Goal: Information Seeking & Learning: Understand process/instructions

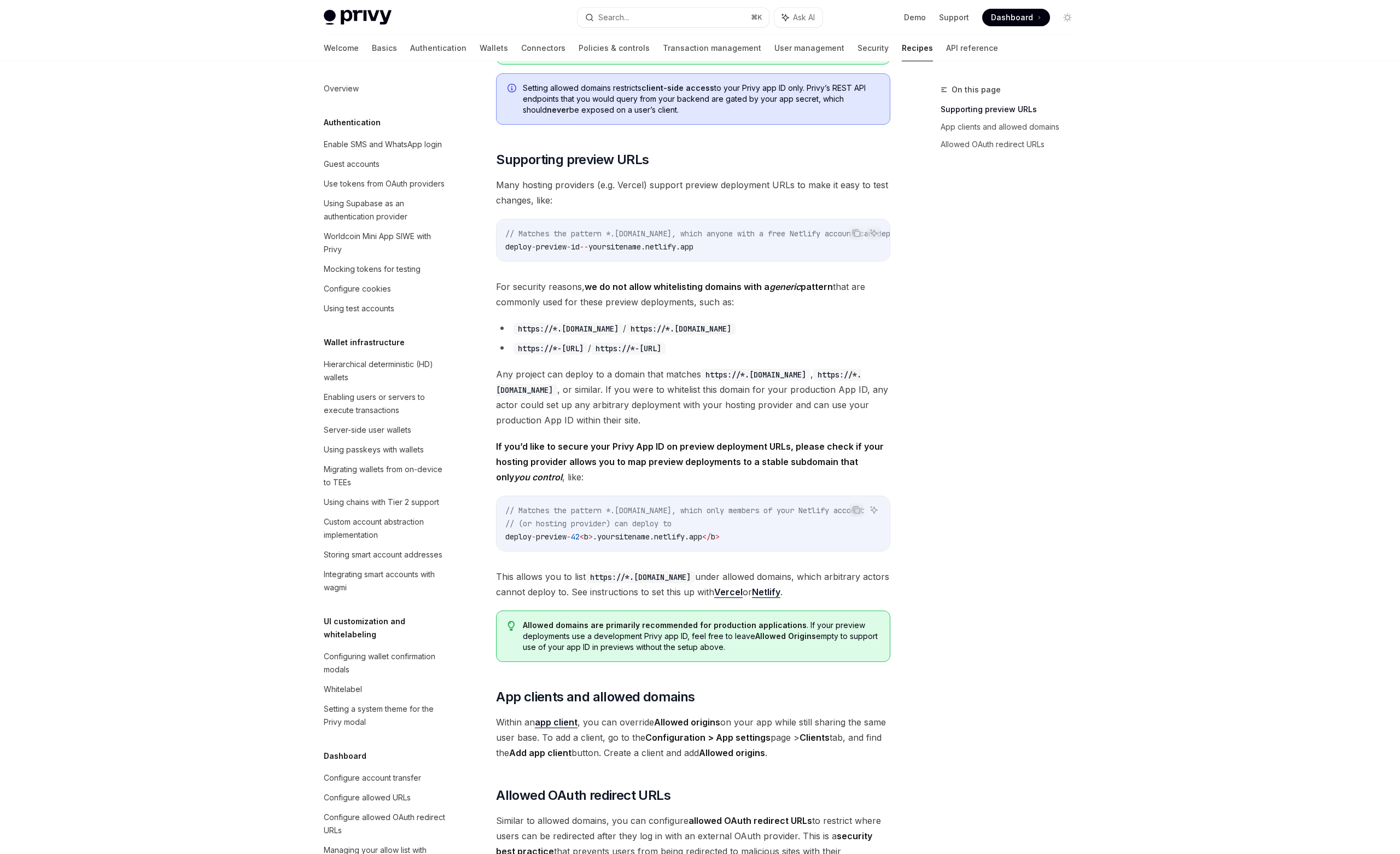
scroll to position [789, 0]
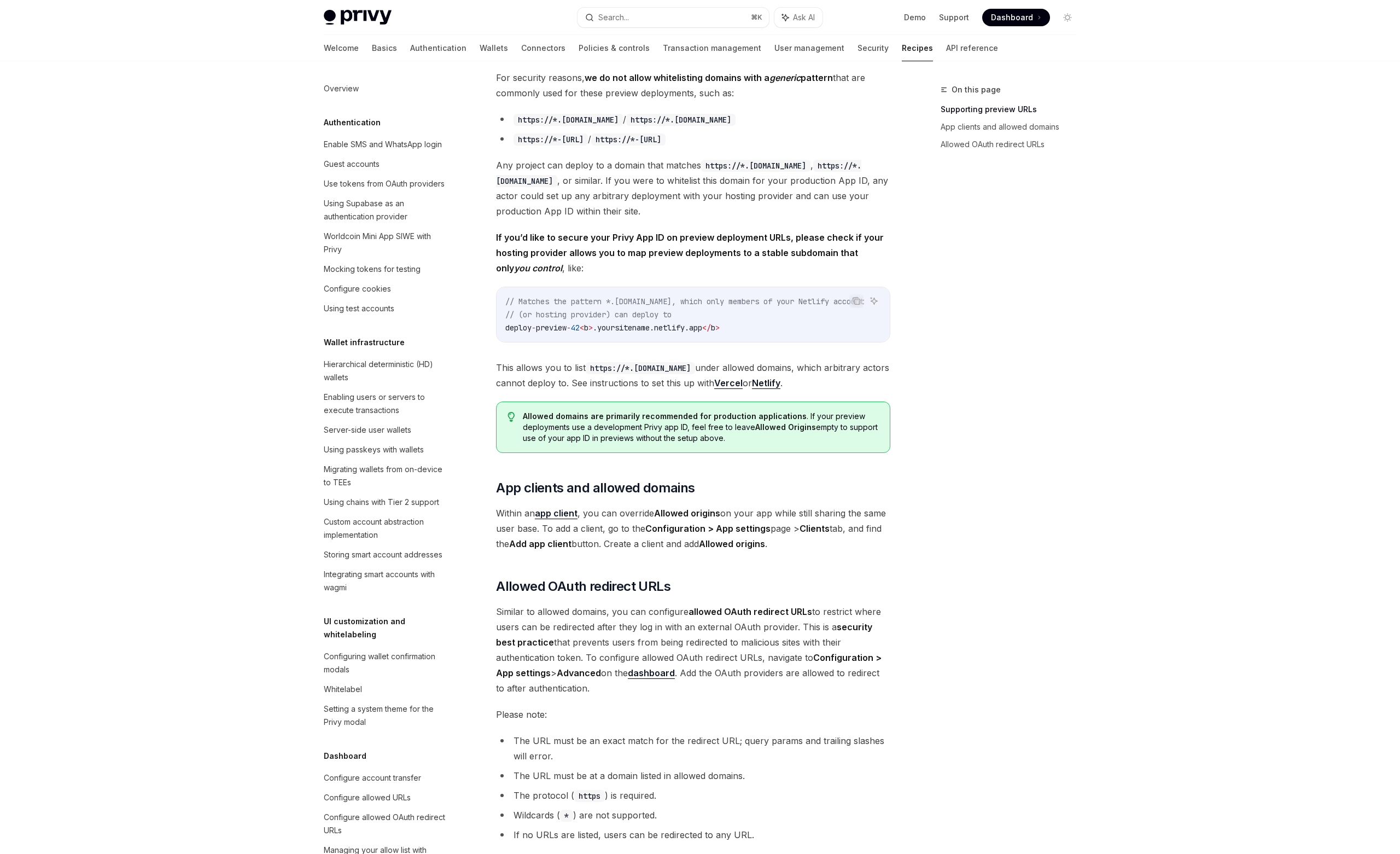
click at [1272, 375] on div "Privy Docs home page Search... ⌘ K Ask AI Demo Support Dashboard Dashboard Sear…" at bounding box center [700, 89] width 1400 height 1757
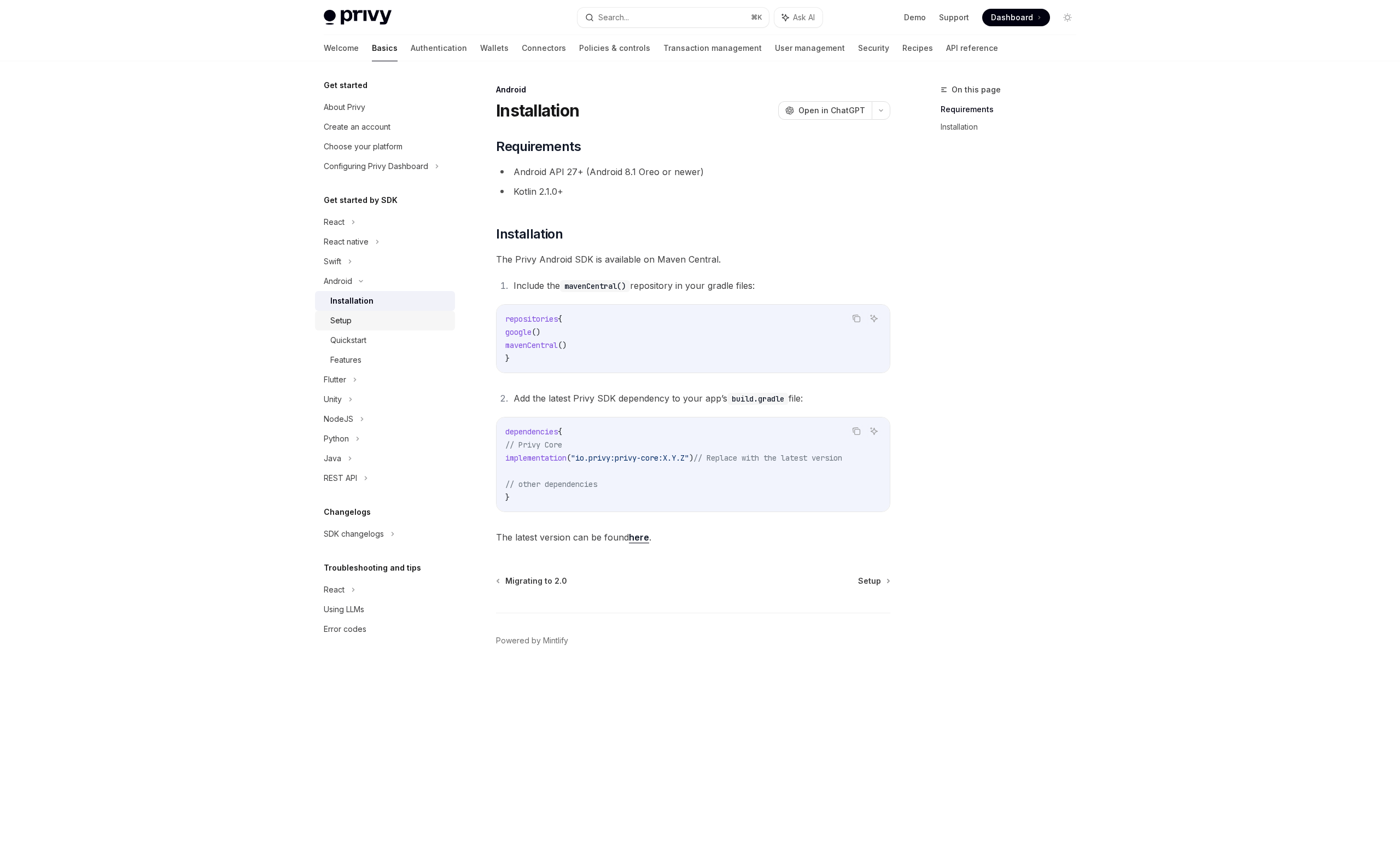
click at [400, 313] on link "Setup" at bounding box center [385, 320] width 140 height 20
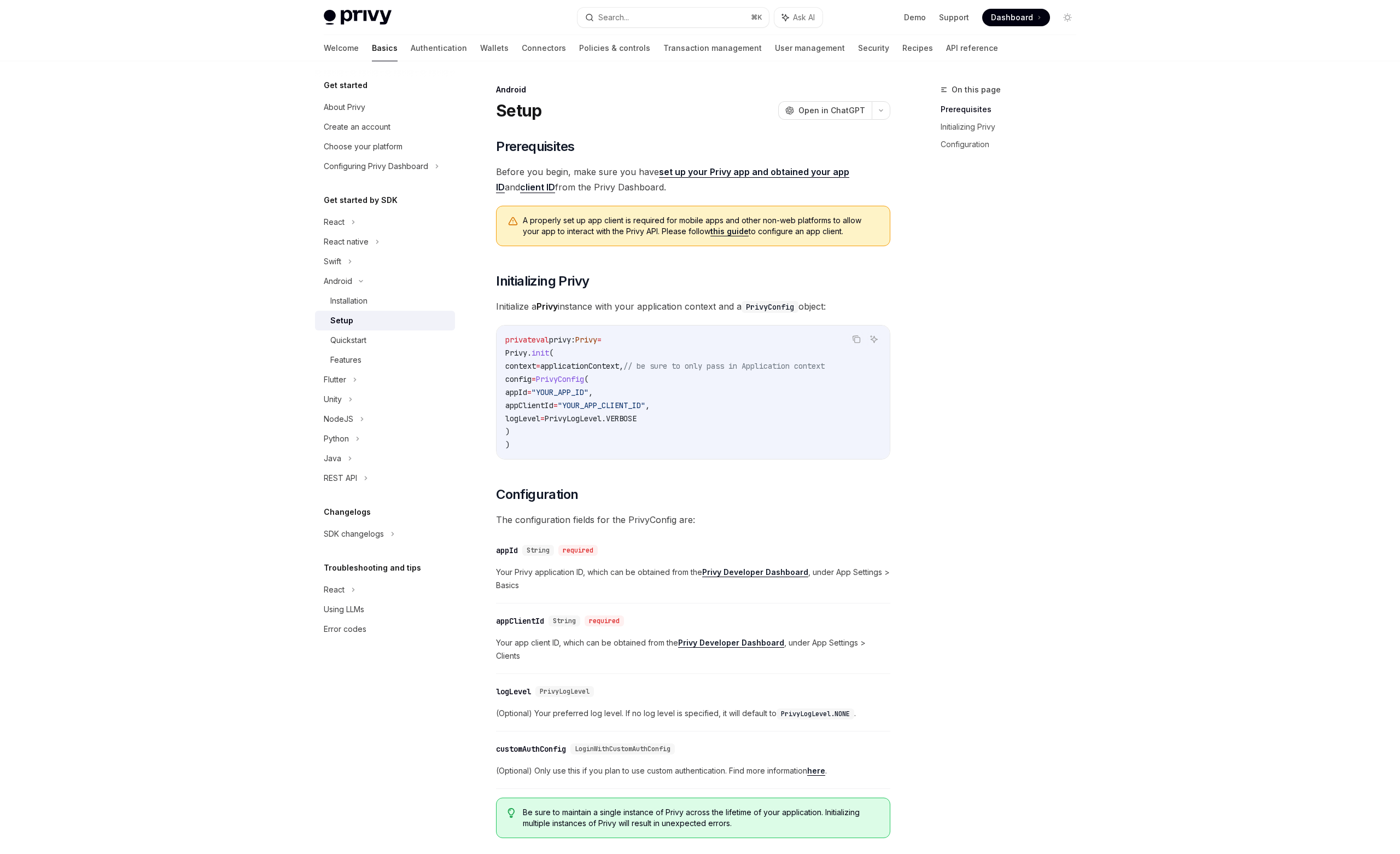
click at [520, 184] on link "client ID" at bounding box center [537, 187] width 35 height 12
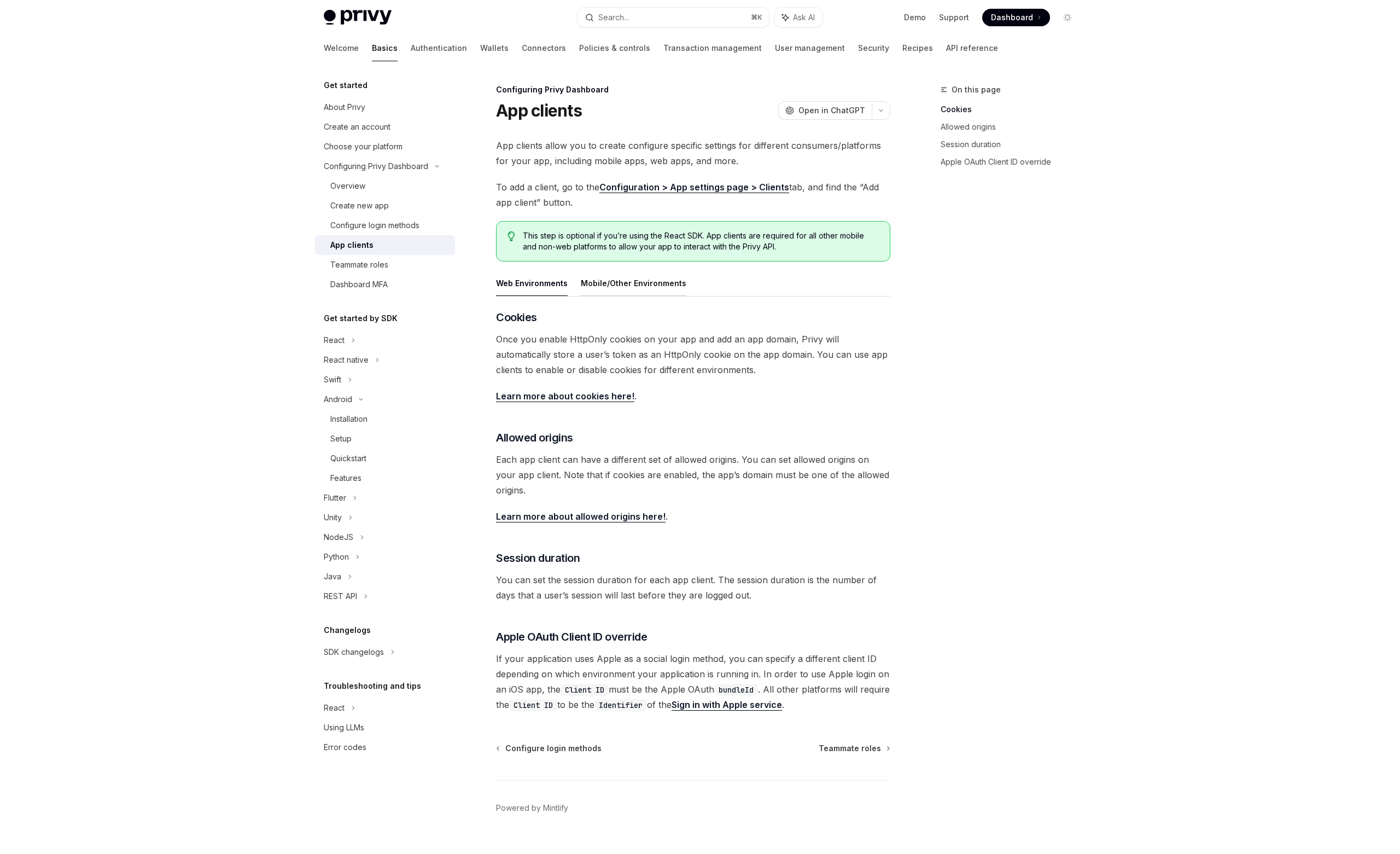
click at [648, 293] on button "Mobile/Other Environments" at bounding box center [633, 283] width 106 height 26
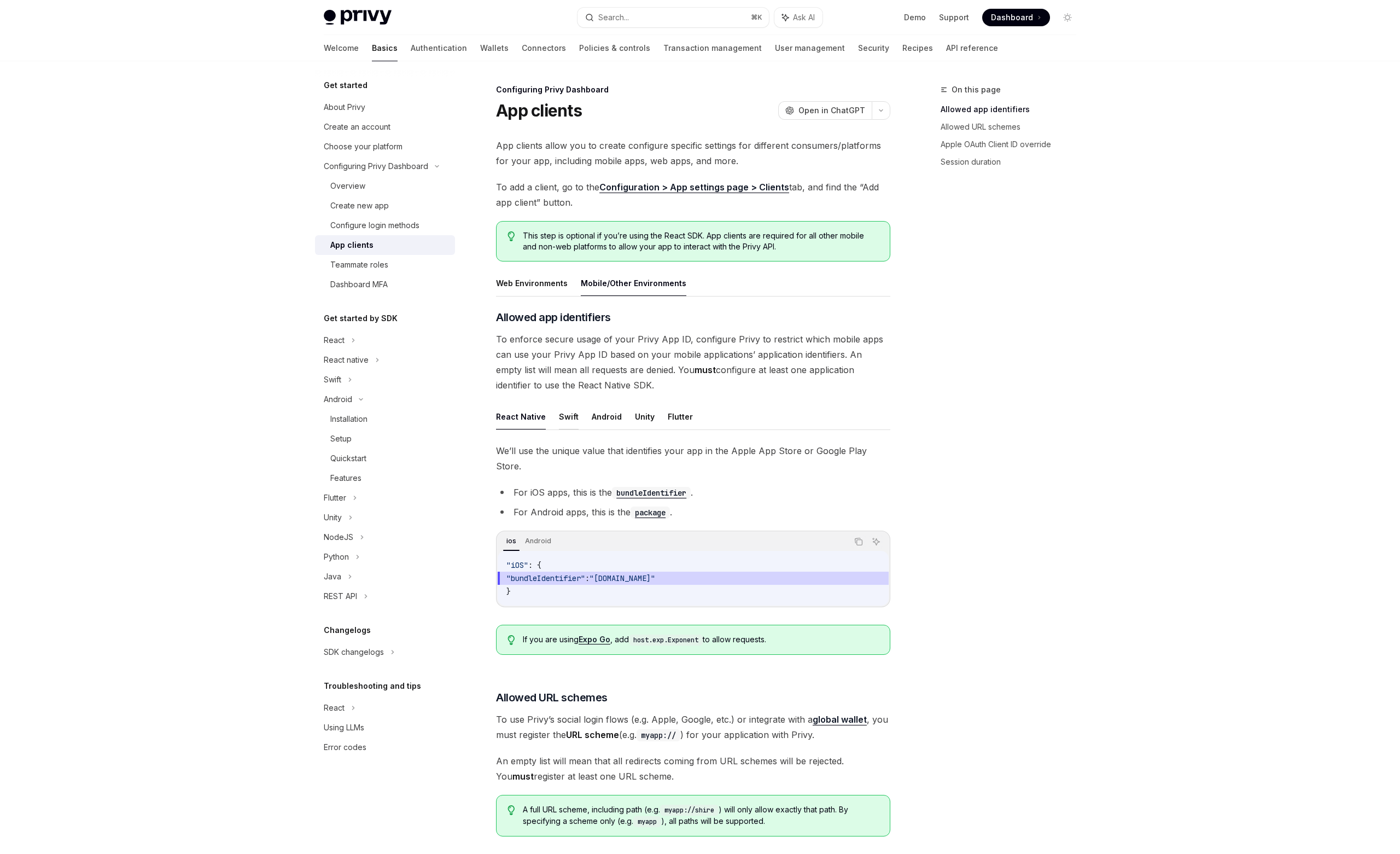
click at [559, 416] on button "Swift" at bounding box center [569, 417] width 20 height 26
type textarea "*"
